Goal: Check status: Check status

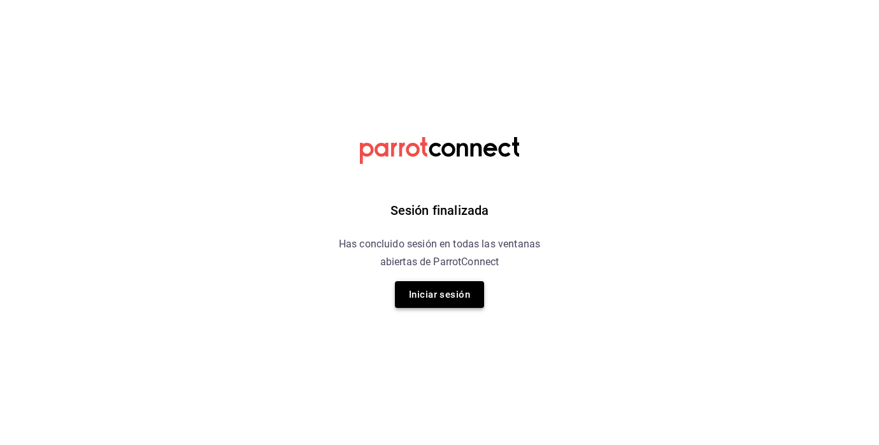
click at [460, 295] on button "Iniciar sesión" at bounding box center [439, 294] width 89 height 27
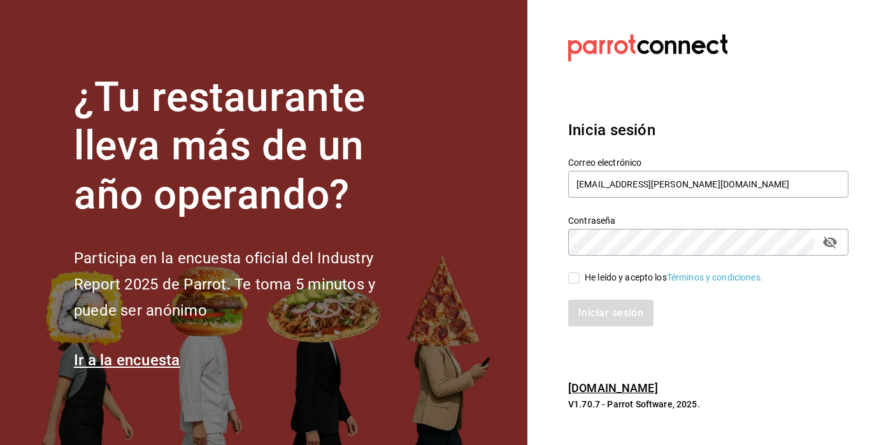
click at [576, 284] on div "Iniciar sesión" at bounding box center [701, 305] width 296 height 42
click at [575, 281] on input "He leído y acepto los Términos y condiciones." at bounding box center [573, 277] width 11 height 11
checkbox input "true"
click at [591, 306] on button "Iniciar sesión" at bounding box center [611, 312] width 87 height 27
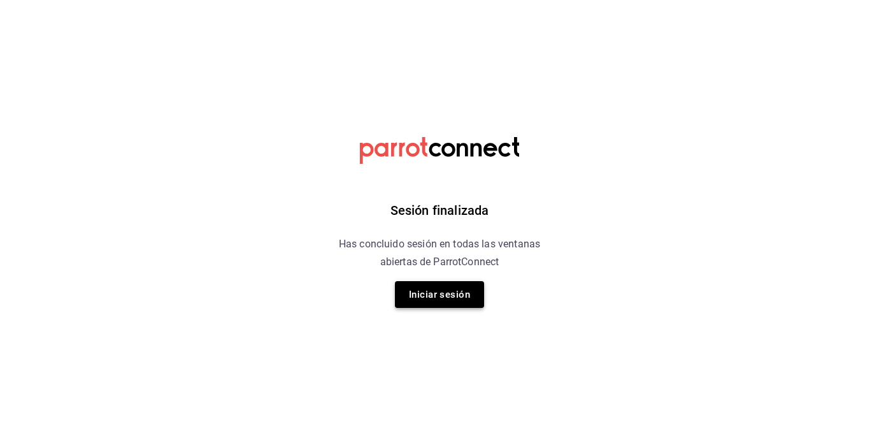
click at [436, 297] on button "Iniciar sesión" at bounding box center [439, 294] width 89 height 27
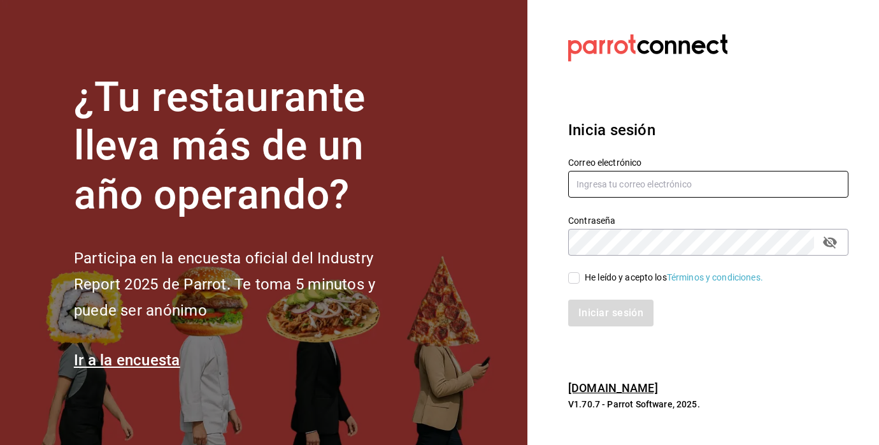
type input "[EMAIL_ADDRESS][PERSON_NAME][DOMAIN_NAME]"
click at [576, 279] on input "He leído y acepto los Términos y condiciones." at bounding box center [573, 277] width 11 height 11
checkbox input "true"
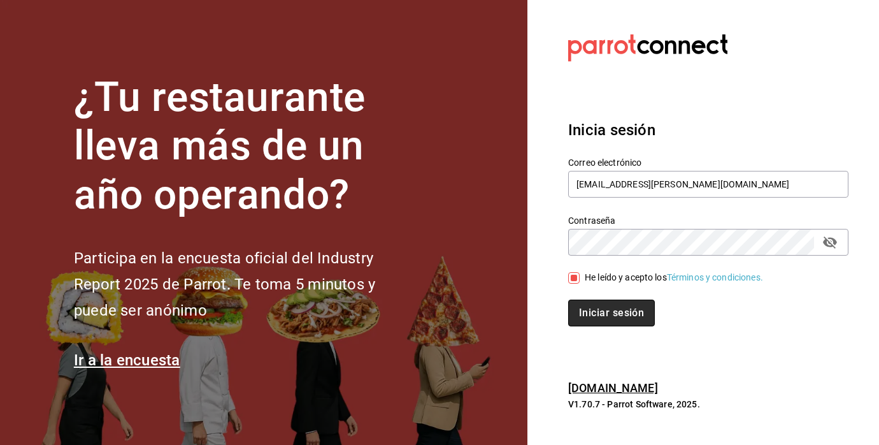
click at [592, 311] on button "Iniciar sesión" at bounding box center [611, 312] width 87 height 27
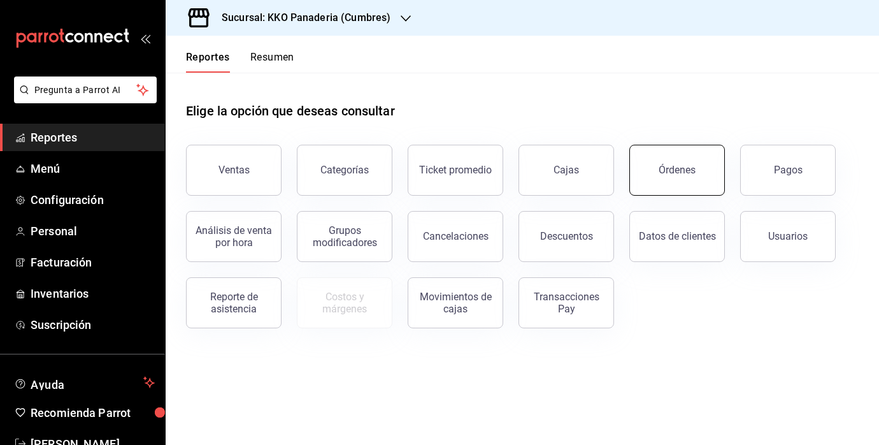
click at [665, 185] on button "Órdenes" at bounding box center [677, 170] width 96 height 51
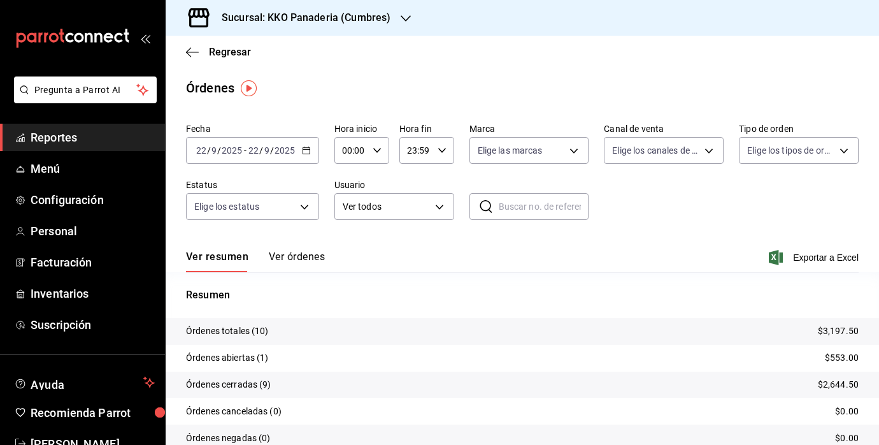
click at [297, 248] on div "Ver resumen Ver órdenes Exportar a Excel" at bounding box center [522, 253] width 673 height 37
click at [290, 259] on button "Ver órdenes" at bounding box center [297, 261] width 56 height 22
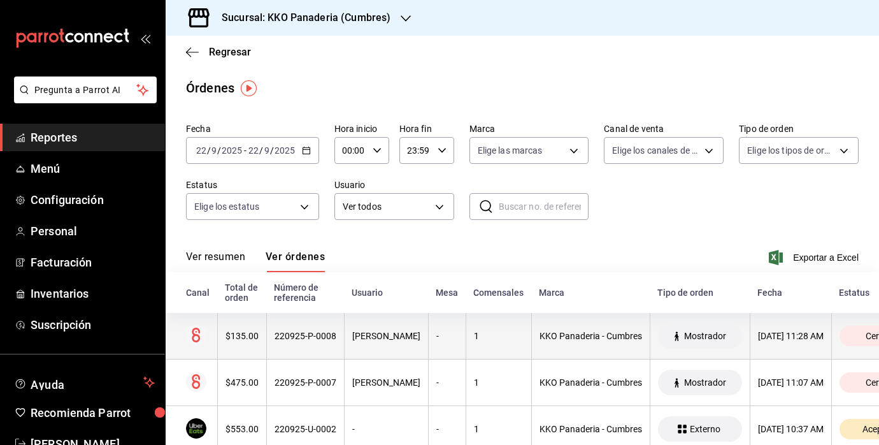
click at [249, 333] on div "$135.00" at bounding box center [242, 336] width 33 height 10
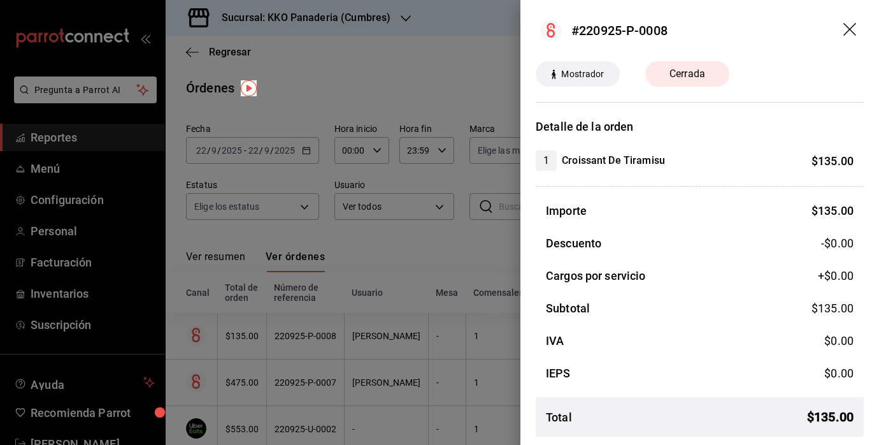
click at [410, 256] on div at bounding box center [439, 222] width 879 height 445
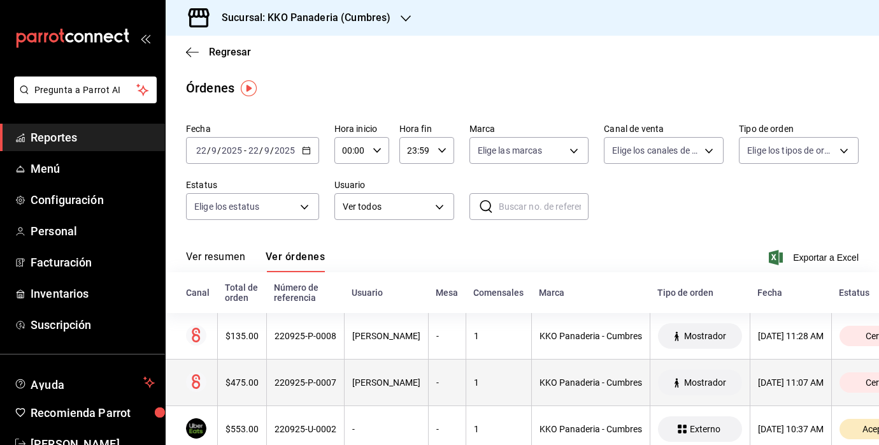
click at [238, 375] on th "$475.00" at bounding box center [241, 382] width 49 height 47
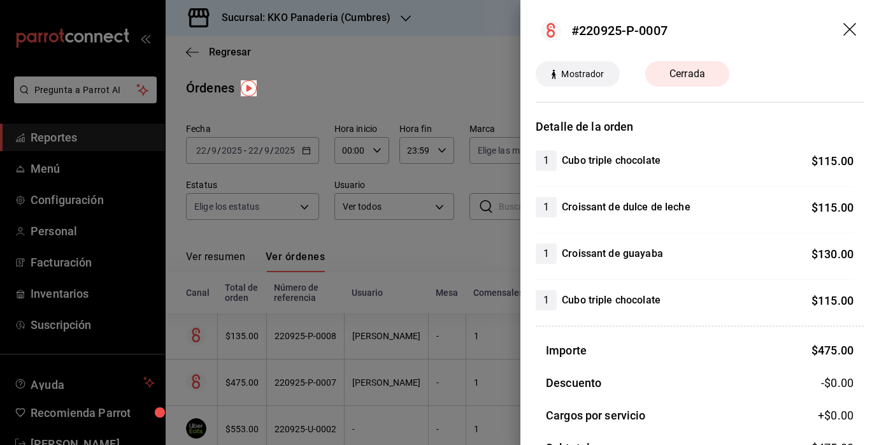
click at [415, 246] on div at bounding box center [439, 222] width 879 height 445
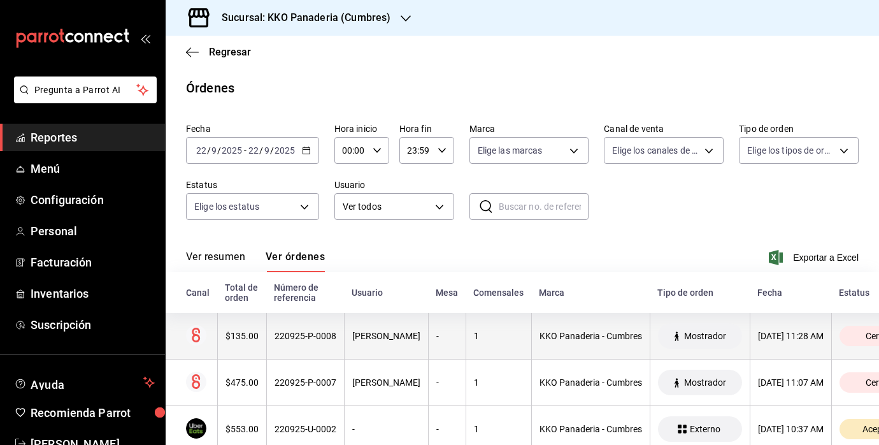
scroll to position [105, 0]
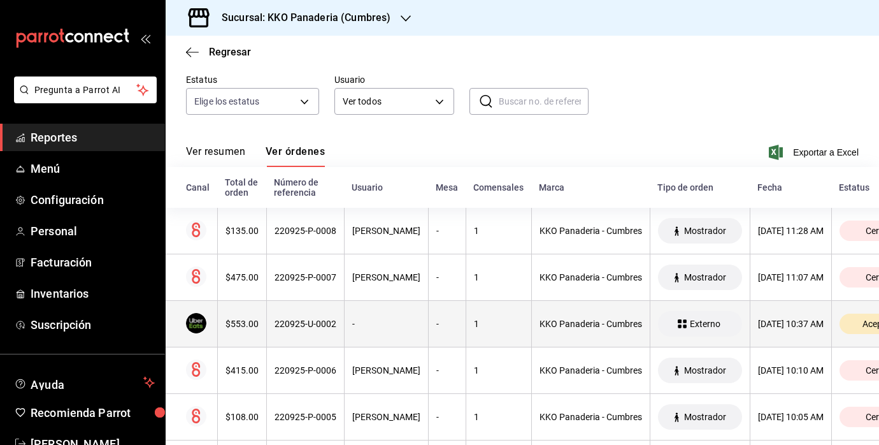
click at [236, 316] on th "$553.00" at bounding box center [241, 324] width 49 height 47
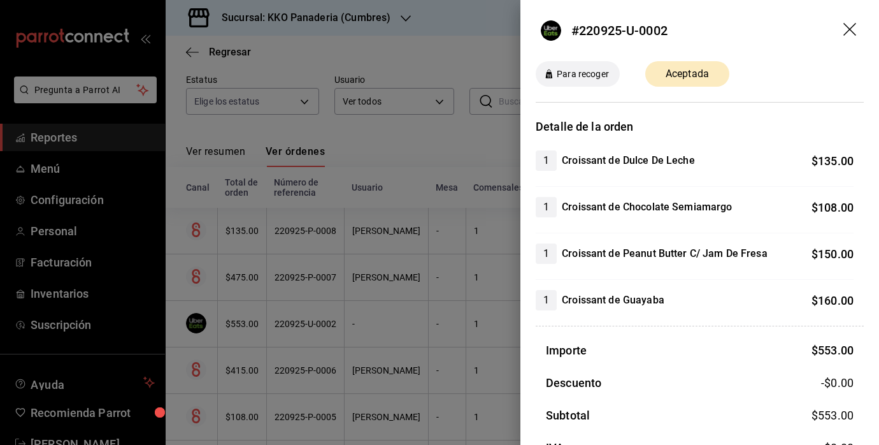
click at [382, 319] on div at bounding box center [439, 222] width 879 height 445
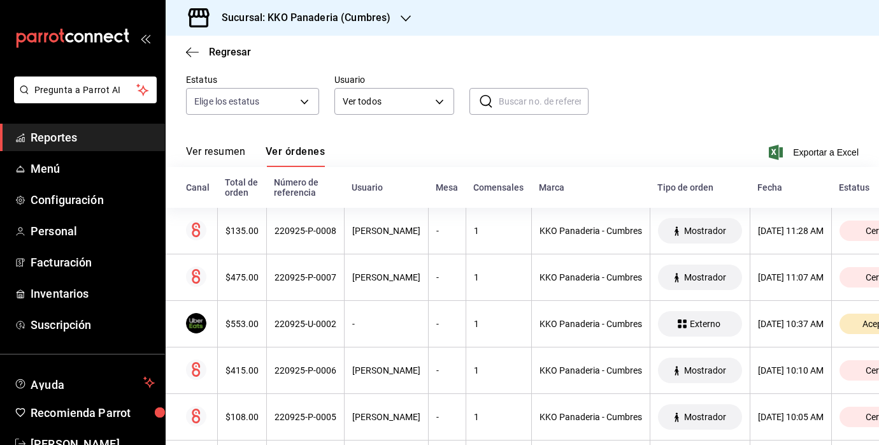
click at [74, 143] on span "Reportes" at bounding box center [93, 137] width 124 height 17
